Goal: Information Seeking & Learning: Find contact information

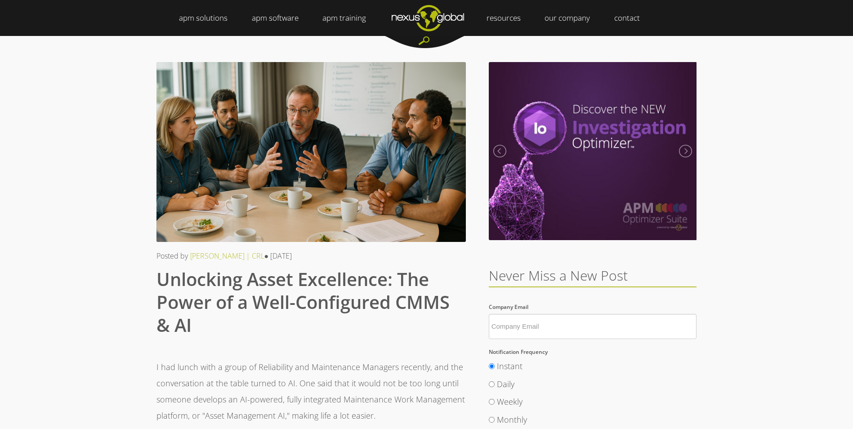
click at [438, 22] on img "Navigation Menu" at bounding box center [428, 18] width 96 height 36
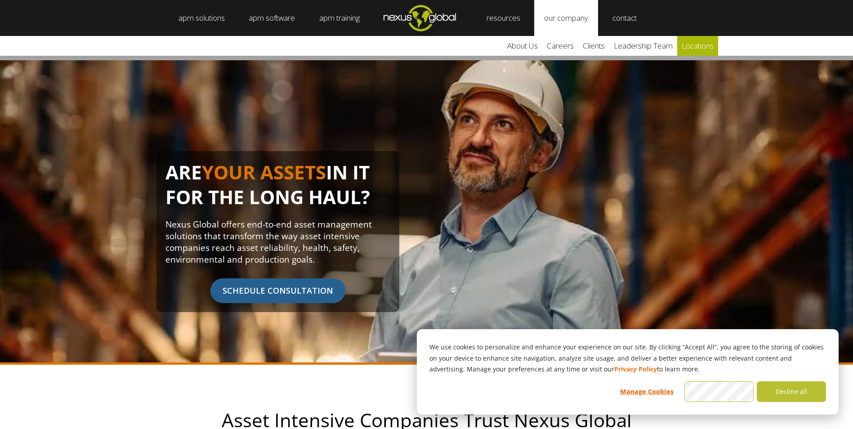
click at [690, 47] on link "locations" at bounding box center [697, 46] width 41 height 20
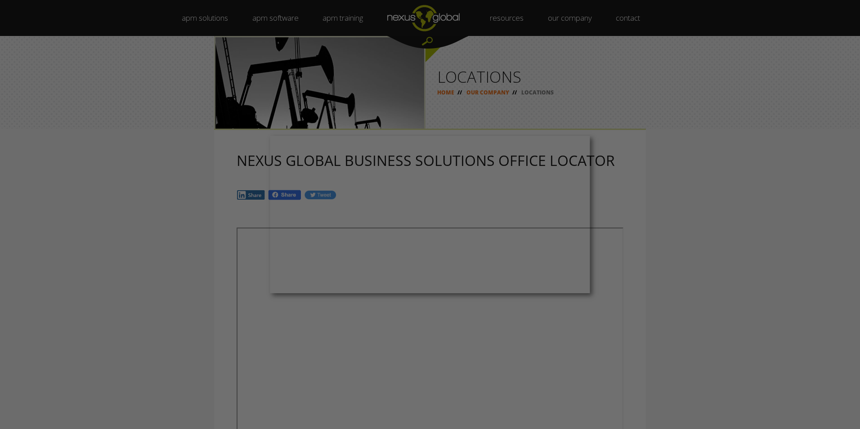
click at [491, 95] on div at bounding box center [434, 217] width 868 height 434
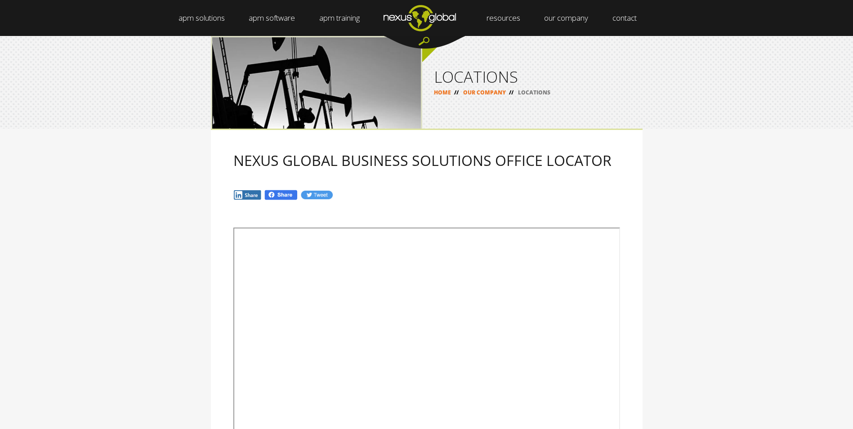
click at [486, 93] on link "OUR COMPANY" at bounding box center [484, 93] width 43 height 8
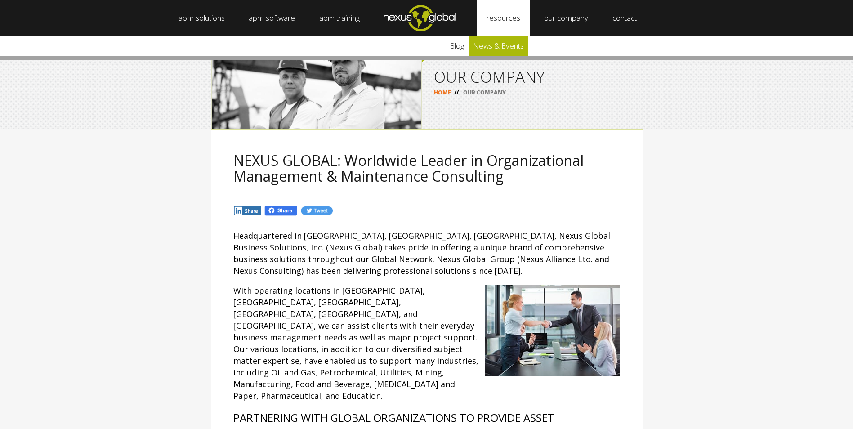
click at [504, 45] on link "news & events" at bounding box center [499, 46] width 60 height 20
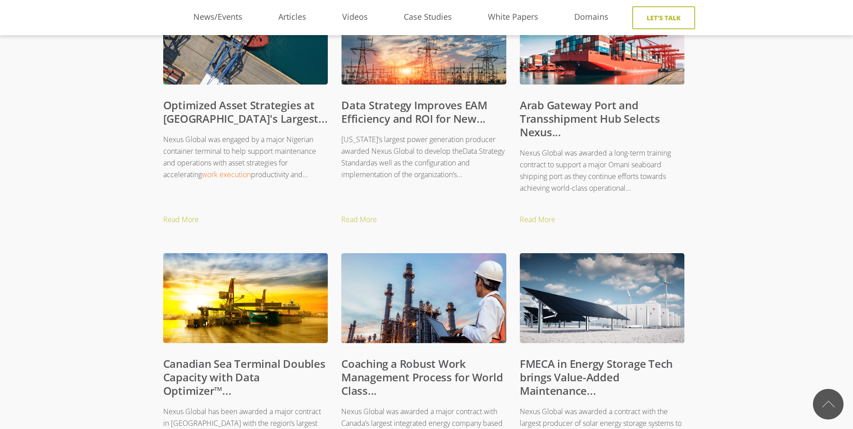
scroll to position [450, 0]
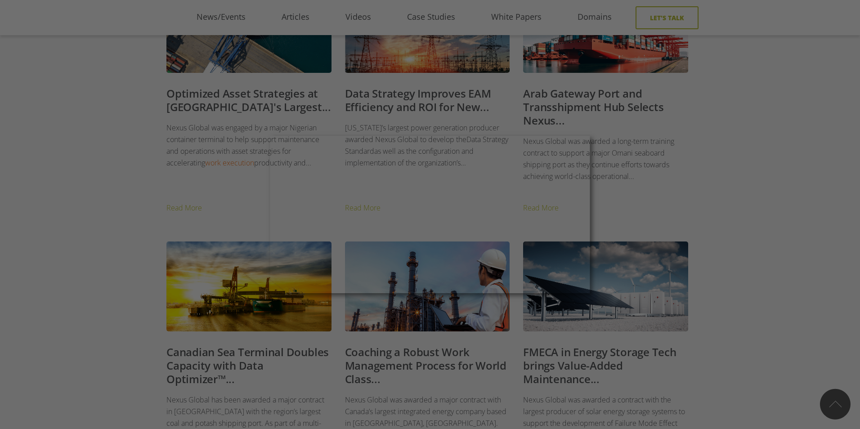
click at [694, 170] on div at bounding box center [434, 217] width 868 height 434
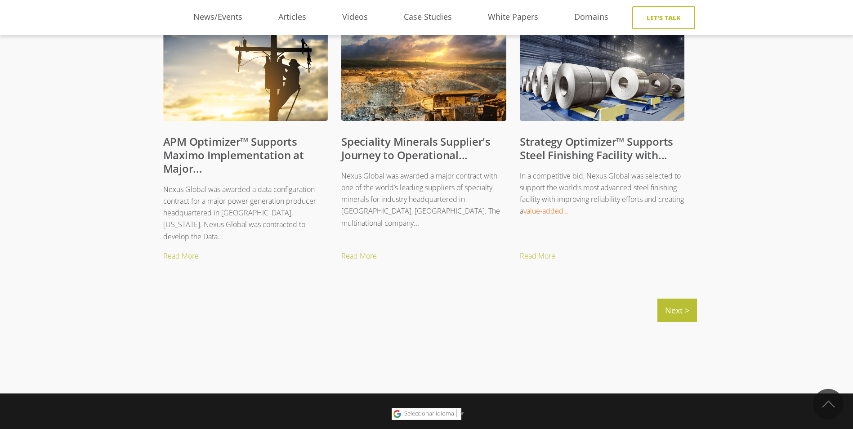
scroll to position [944, 0]
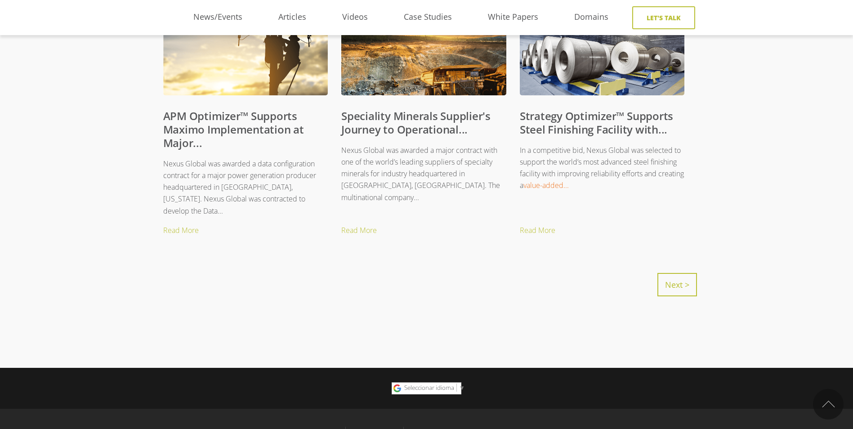
click at [667, 289] on link "Next >" at bounding box center [677, 284] width 40 height 23
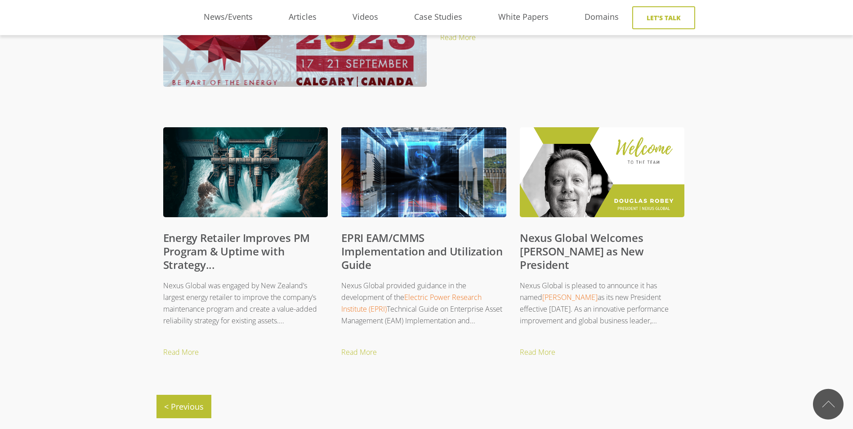
scroll to position [315, 0]
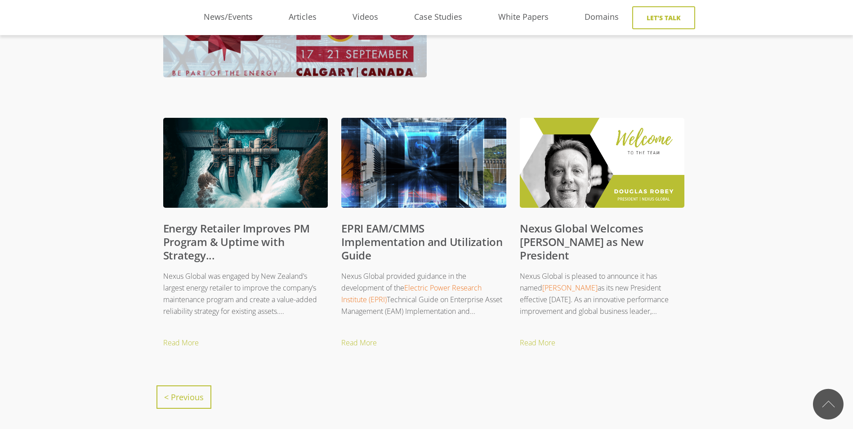
click at [196, 398] on link "< Previous" at bounding box center [183, 396] width 55 height 23
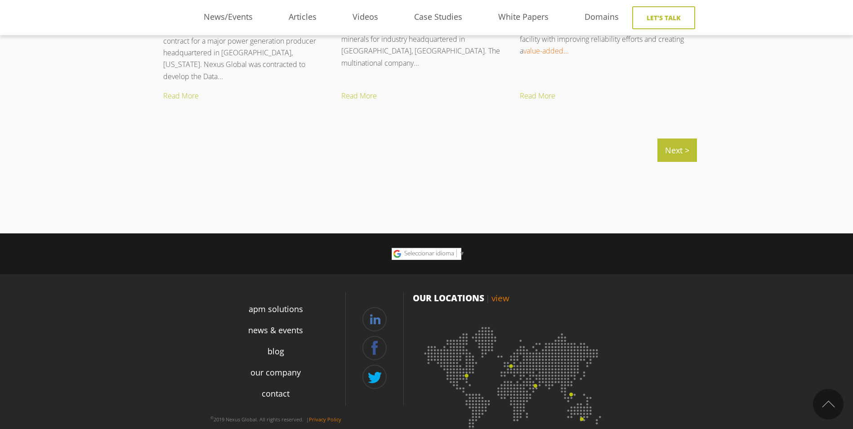
scroll to position [1079, 0]
click at [676, 153] on link "Next >" at bounding box center [677, 149] width 40 height 23
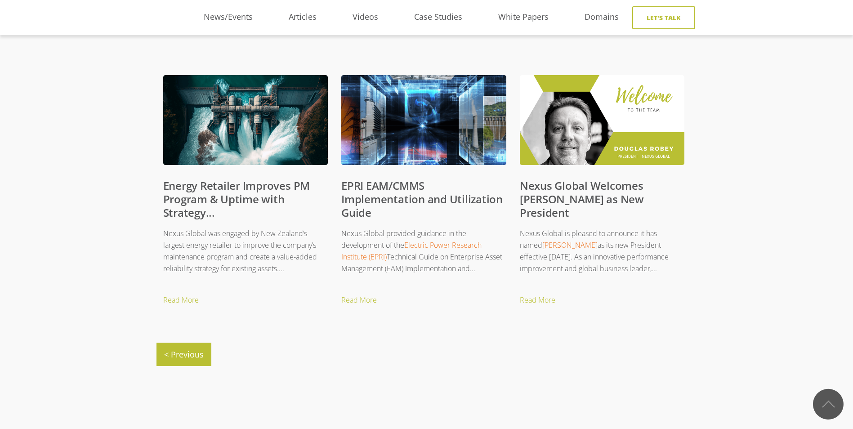
scroll to position [360, 0]
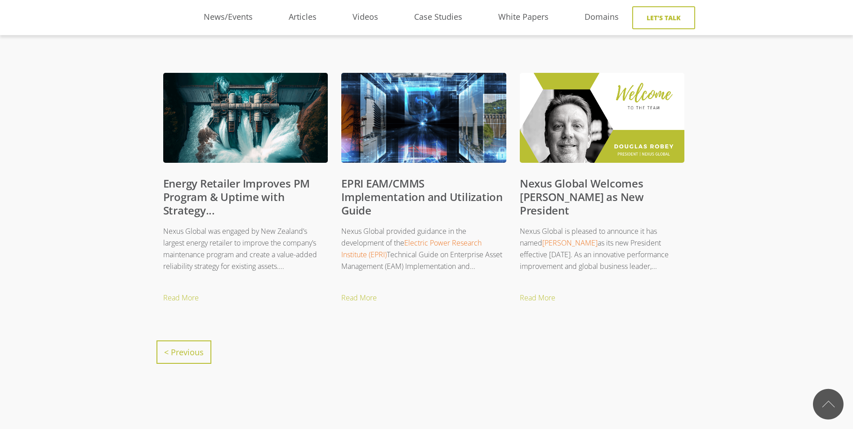
click at [201, 363] on link "< Previous" at bounding box center [183, 351] width 55 height 23
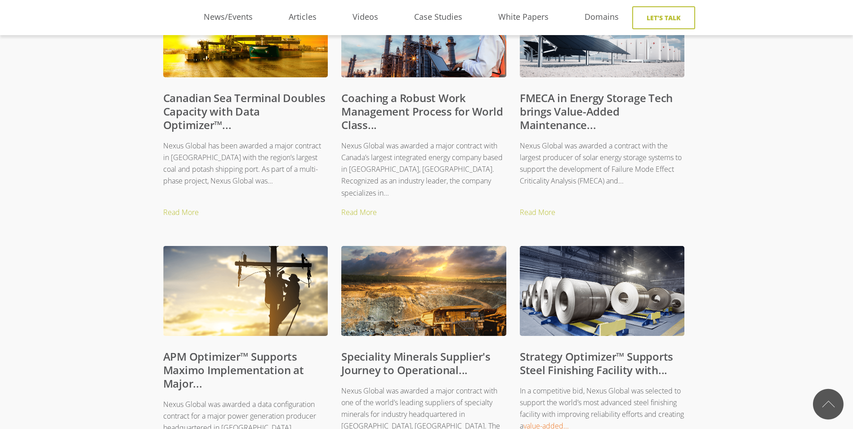
scroll to position [720, 0]
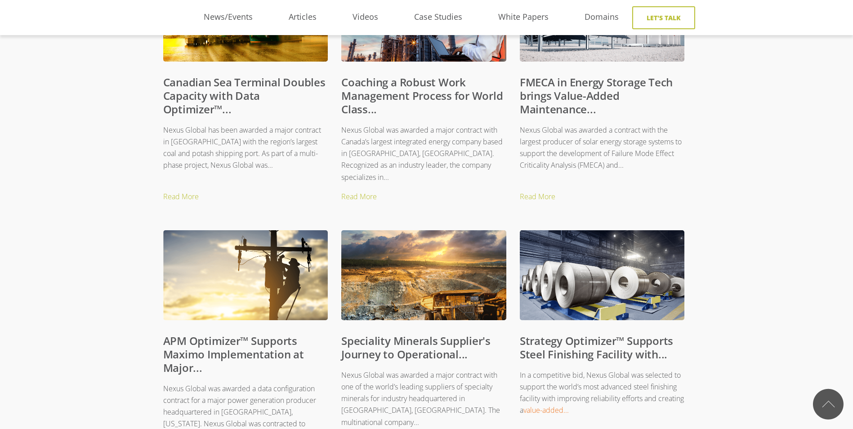
click at [403, 342] on link "Speciality Minerals Supplier's Journey to Operational..." at bounding box center [415, 347] width 149 height 28
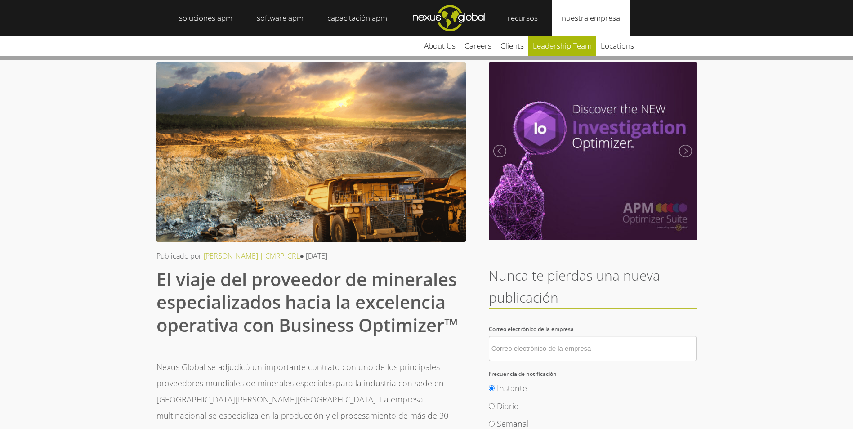
click at [554, 46] on link "leadership team" at bounding box center [562, 46] width 68 height 20
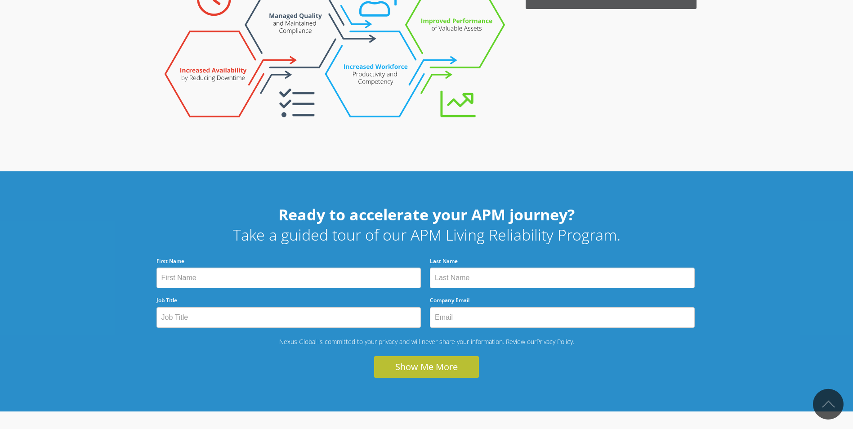
scroll to position [495, 0]
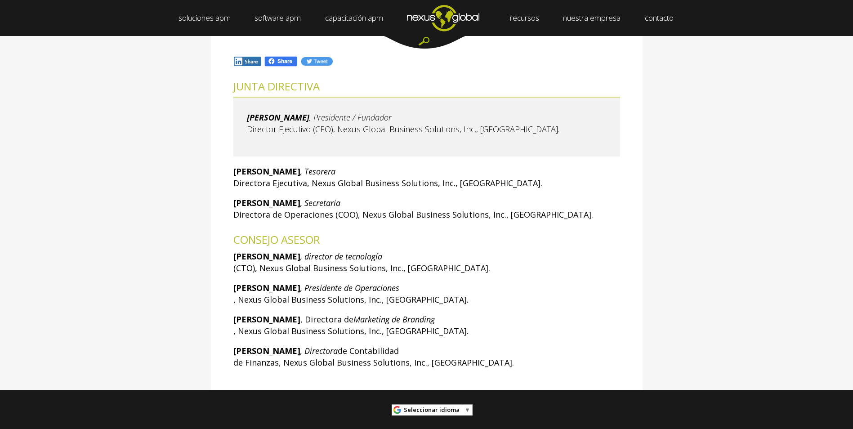
scroll to position [135, 0]
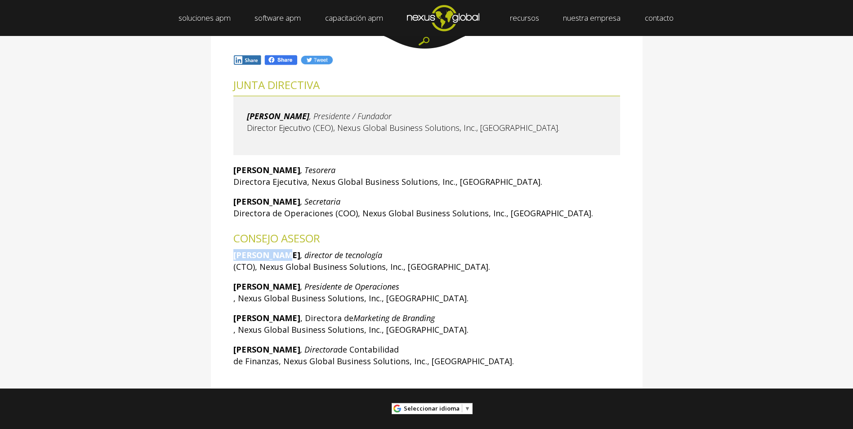
drag, startPoint x: 232, startPoint y: 252, endPoint x: 282, endPoint y: 256, distance: 50.1
click at [282, 256] on div "JUNTA DIRECTIVA [PERSON_NAME] , Presidente / Fundador Director Ejecutivo (CEO),…" at bounding box center [427, 227] width 432 height 323
copy strong "[PERSON_NAME]"
drag, startPoint x: 288, startPoint y: 117, endPoint x: 245, endPoint y: 119, distance: 42.8
click at [245, 119] on blockquote "[PERSON_NAME] , Presidente / Fundador Director Ejecutivo (CEO), Nexus Global Bu…" at bounding box center [426, 125] width 387 height 60
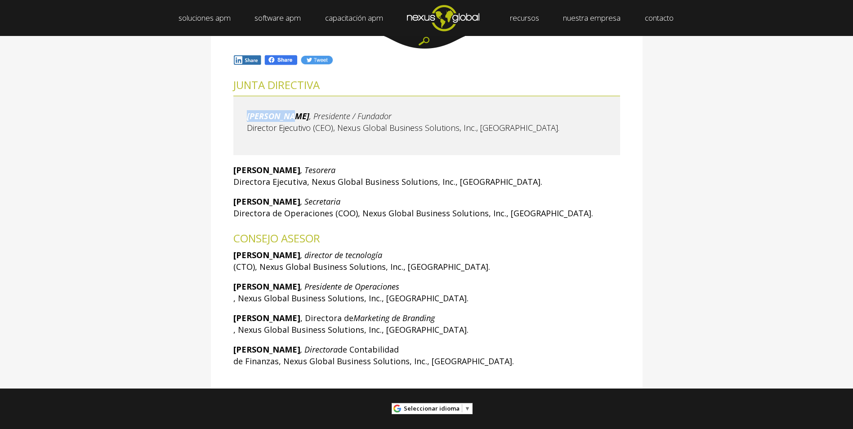
drag, startPoint x: 245, startPoint y: 119, endPoint x: 253, endPoint y: 120, distance: 7.7
click at [253, 120] on em "[PERSON_NAME]" at bounding box center [278, 116] width 63 height 11
click at [255, 120] on em "[PERSON_NAME]" at bounding box center [278, 116] width 63 height 11
click at [255, 119] on em "[PERSON_NAME]" at bounding box center [278, 116] width 63 height 11
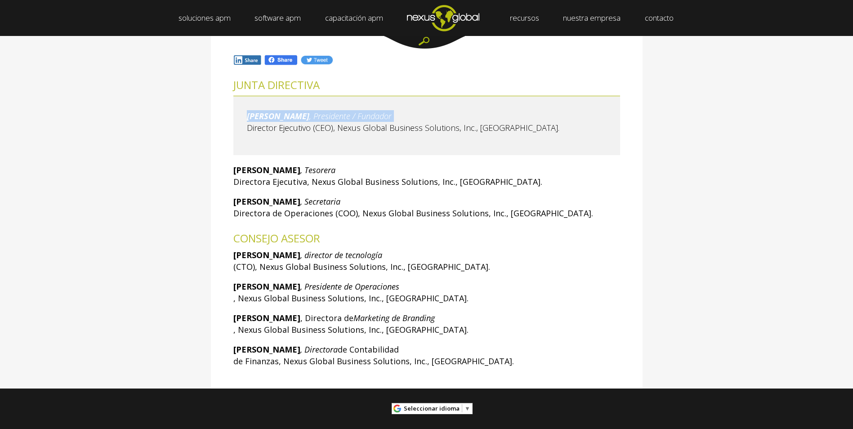
drag, startPoint x: 255, startPoint y: 119, endPoint x: 285, endPoint y: 116, distance: 29.8
click at [282, 116] on em "[PERSON_NAME]" at bounding box center [278, 116] width 63 height 11
drag, startPoint x: 290, startPoint y: 118, endPoint x: 248, endPoint y: 118, distance: 41.4
click at [248, 118] on em "[PERSON_NAME]" at bounding box center [278, 116] width 63 height 11
copy em "[PERSON_NAME]"
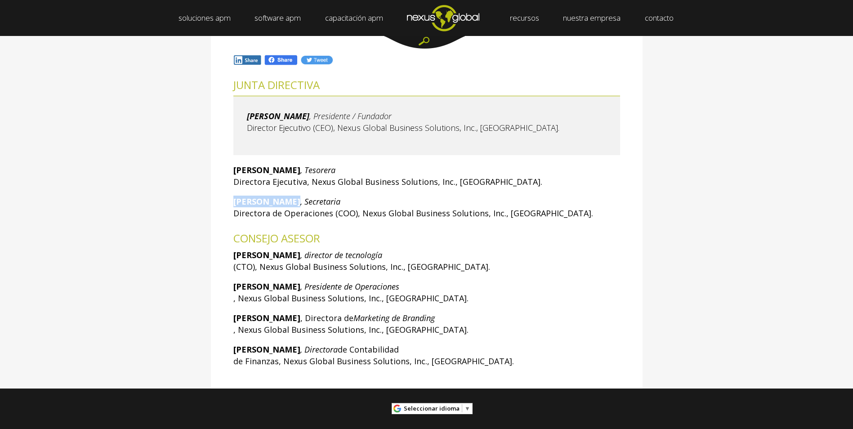
drag, startPoint x: 233, startPoint y: 206, endPoint x: 296, endPoint y: 204, distance: 62.5
click at [296, 204] on strong "[PERSON_NAME]" at bounding box center [266, 201] width 67 height 11
drag, startPoint x: 296, startPoint y: 204, endPoint x: 274, endPoint y: 174, distance: 37.0
click at [255, 166] on strong "[PERSON_NAME]" at bounding box center [266, 170] width 67 height 11
drag, startPoint x: 276, startPoint y: 170, endPoint x: 225, endPoint y: 172, distance: 51.3
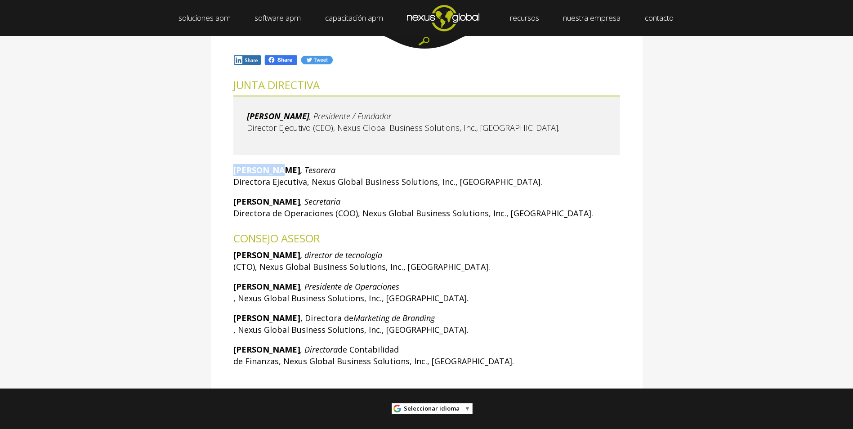
click at [225, 172] on div "JUNTA DIRECTIVA [PERSON_NAME] , Presidente / Fundador Director Ejecutivo (CEO),…" at bounding box center [427, 227] width 432 height 323
drag, startPoint x: 225, startPoint y: 172, endPoint x: 255, endPoint y: 169, distance: 29.8
copy strong "[PERSON_NAME]"
